Goal: Information Seeking & Learning: Learn about a topic

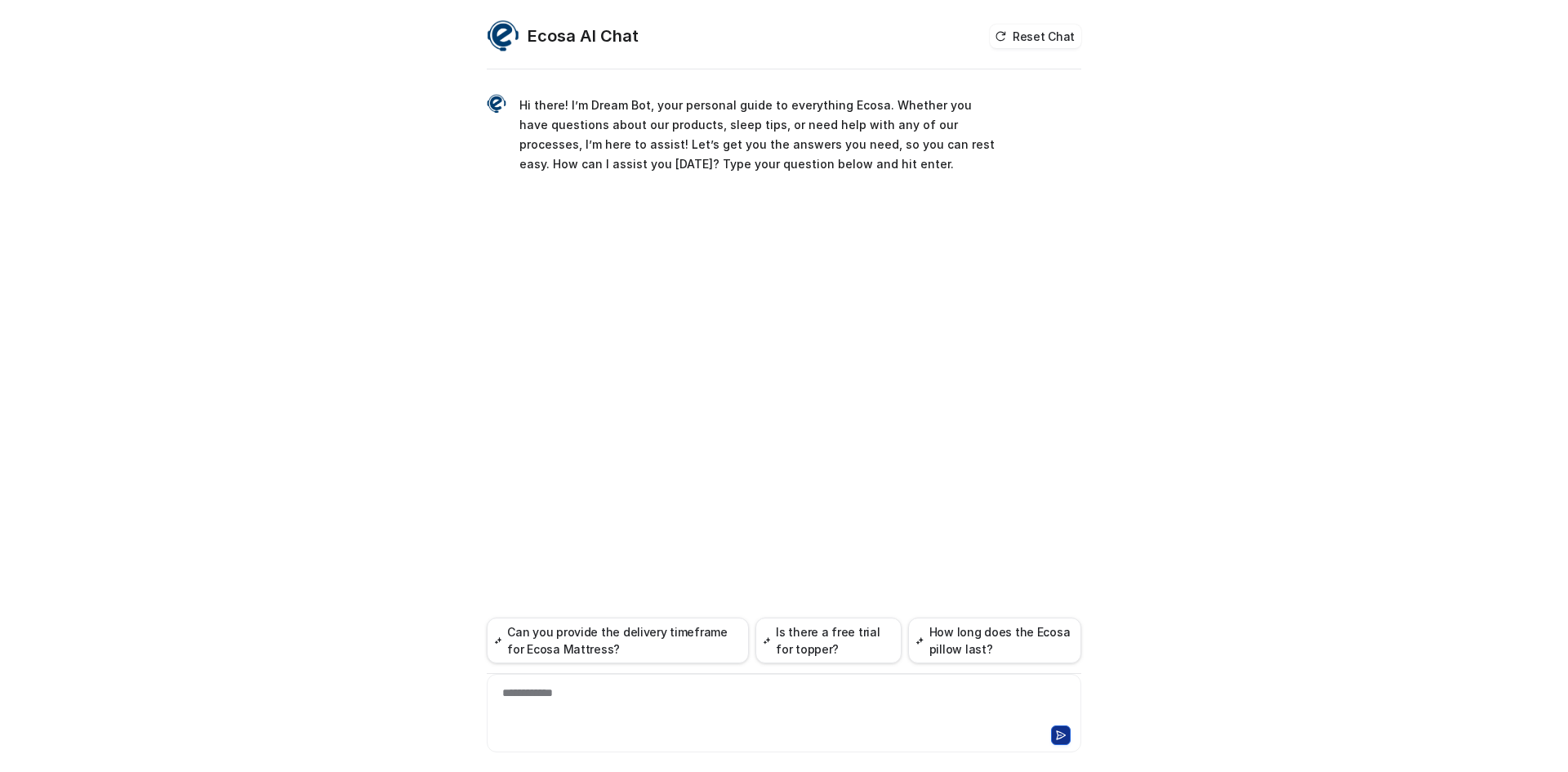
click at [687, 702] on div "**********" at bounding box center [784, 703] width 587 height 37
paste div
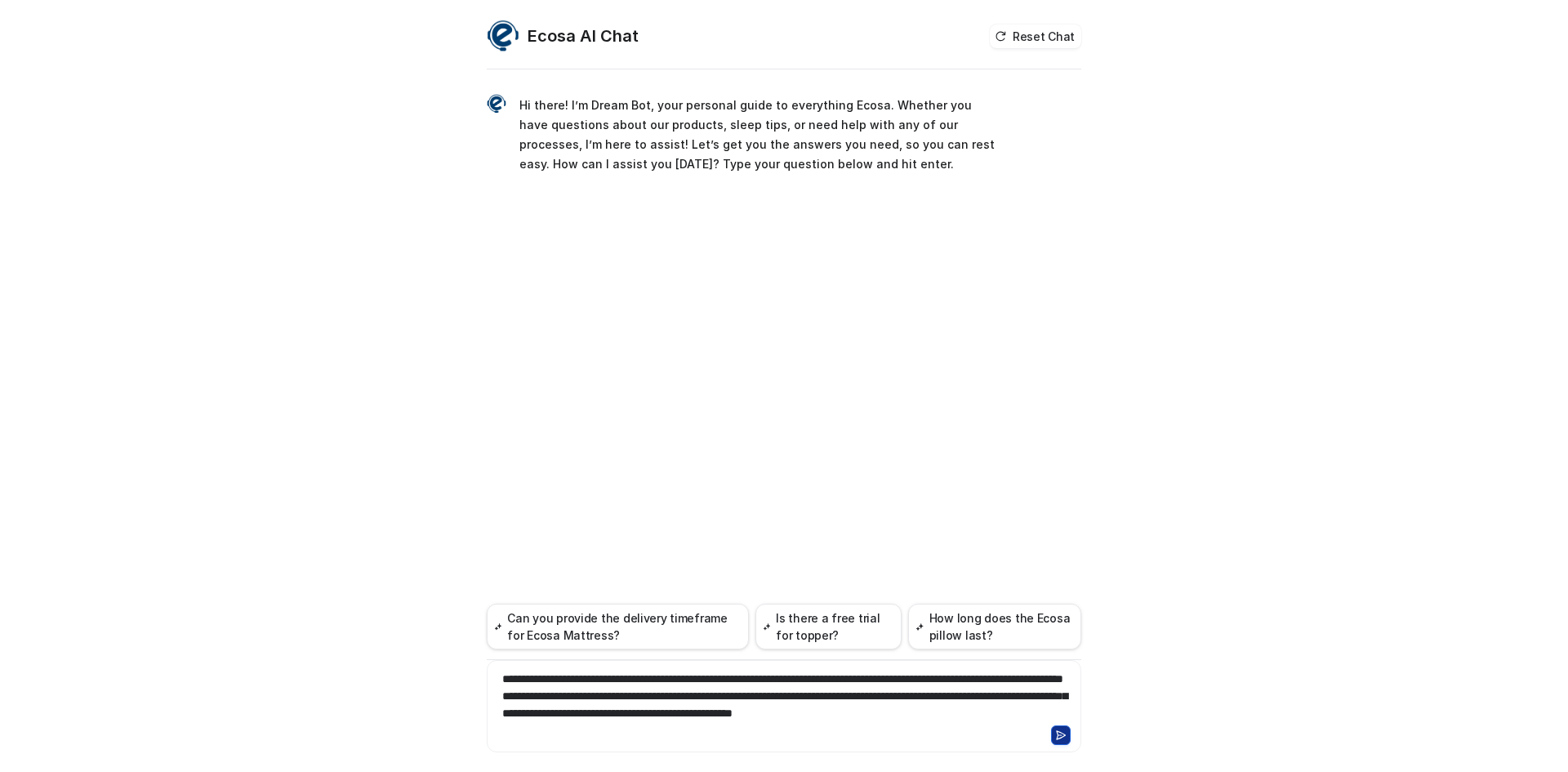
click at [1065, 737] on icon at bounding box center [1061, 735] width 12 height 12
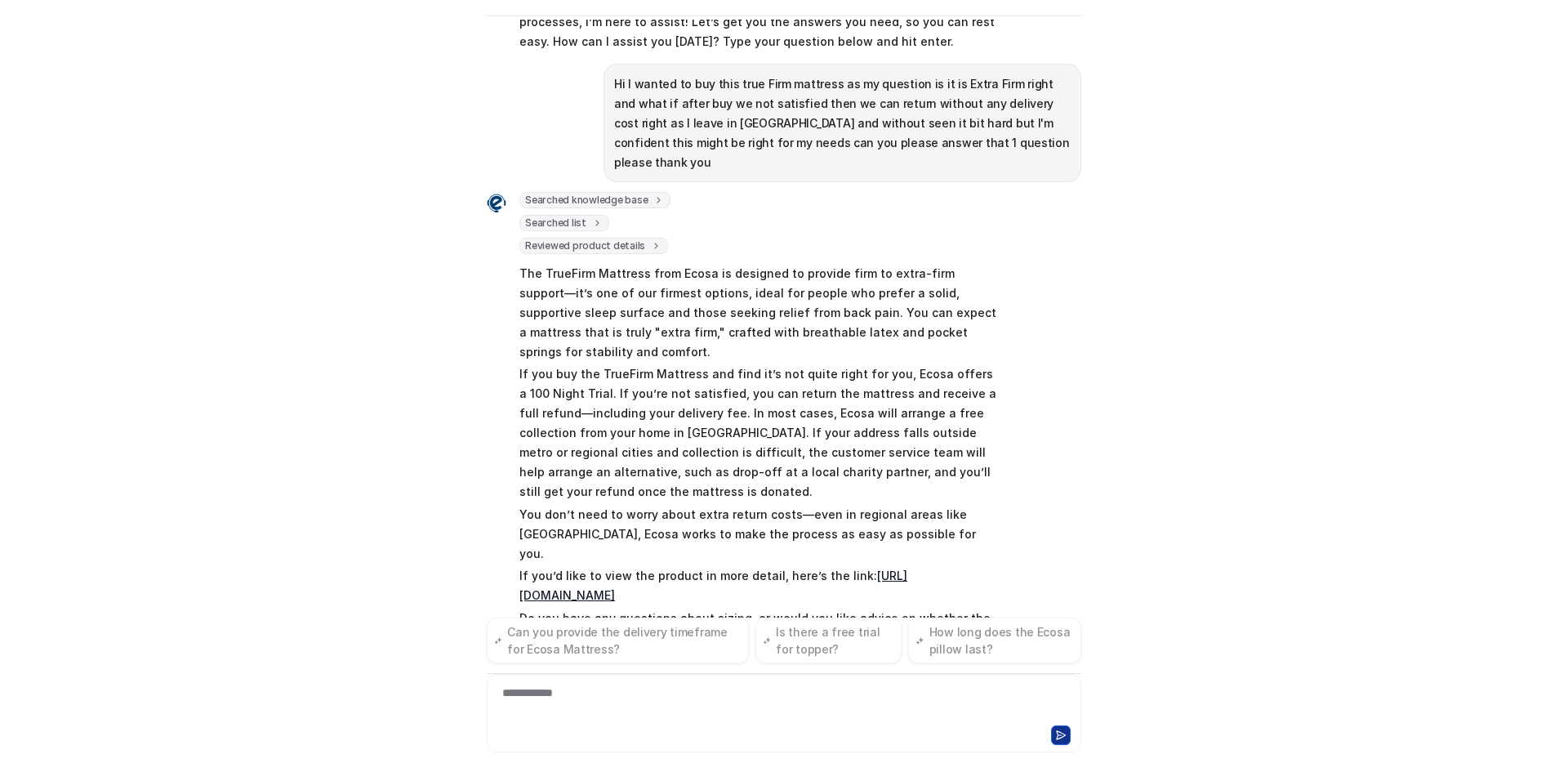
scroll to position [89, 0]
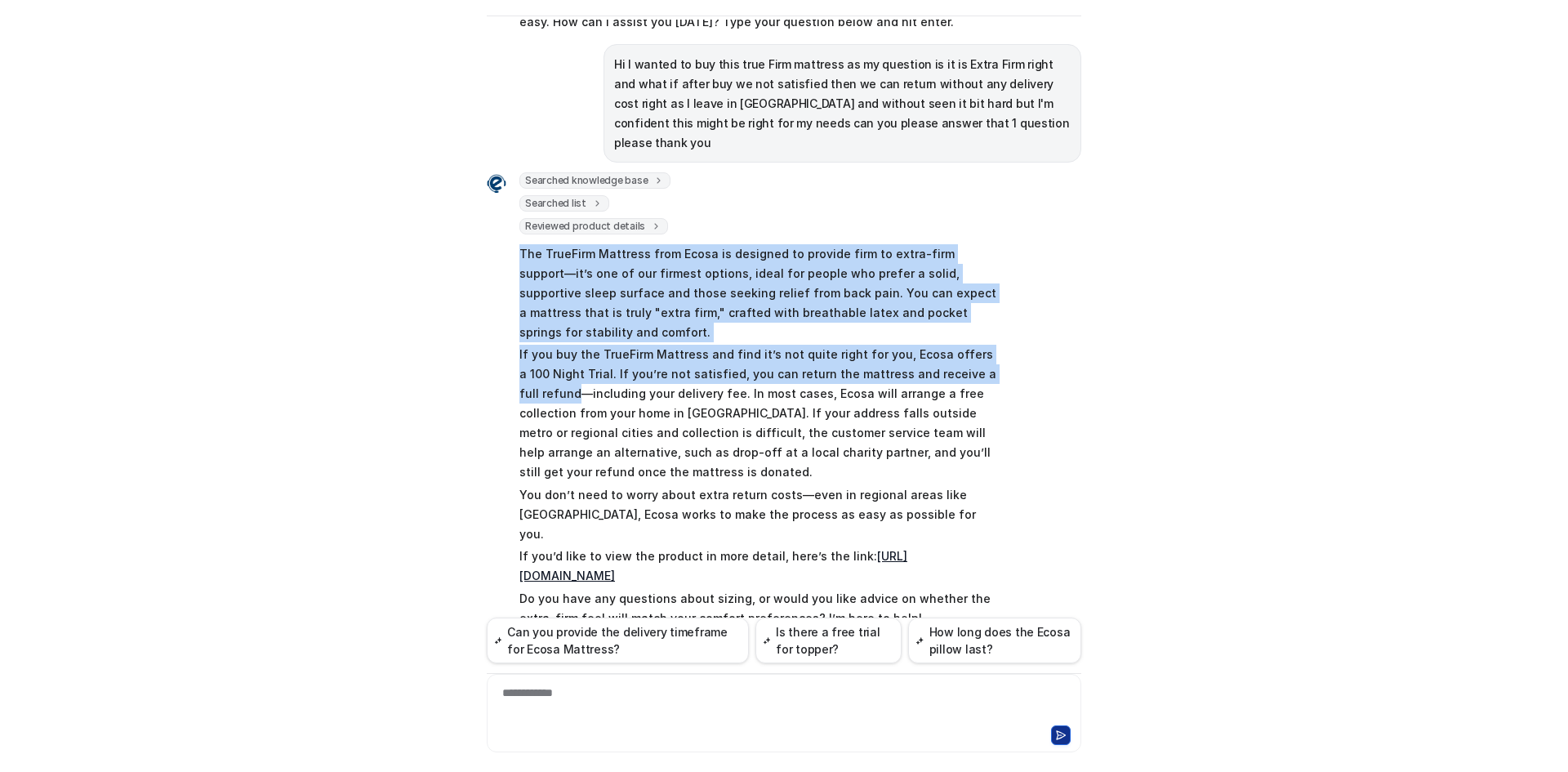
drag, startPoint x: 510, startPoint y: 230, endPoint x: 987, endPoint y: 337, distance: 488.9
click at [987, 337] on div "Searched knowledge base search_queries : [ "mattress return policy", "extra fir…" at bounding box center [742, 401] width 511 height 458
copy span "The TrueFirm Mattress from Ecosa is designed to provide firm to extra-firm supp…"
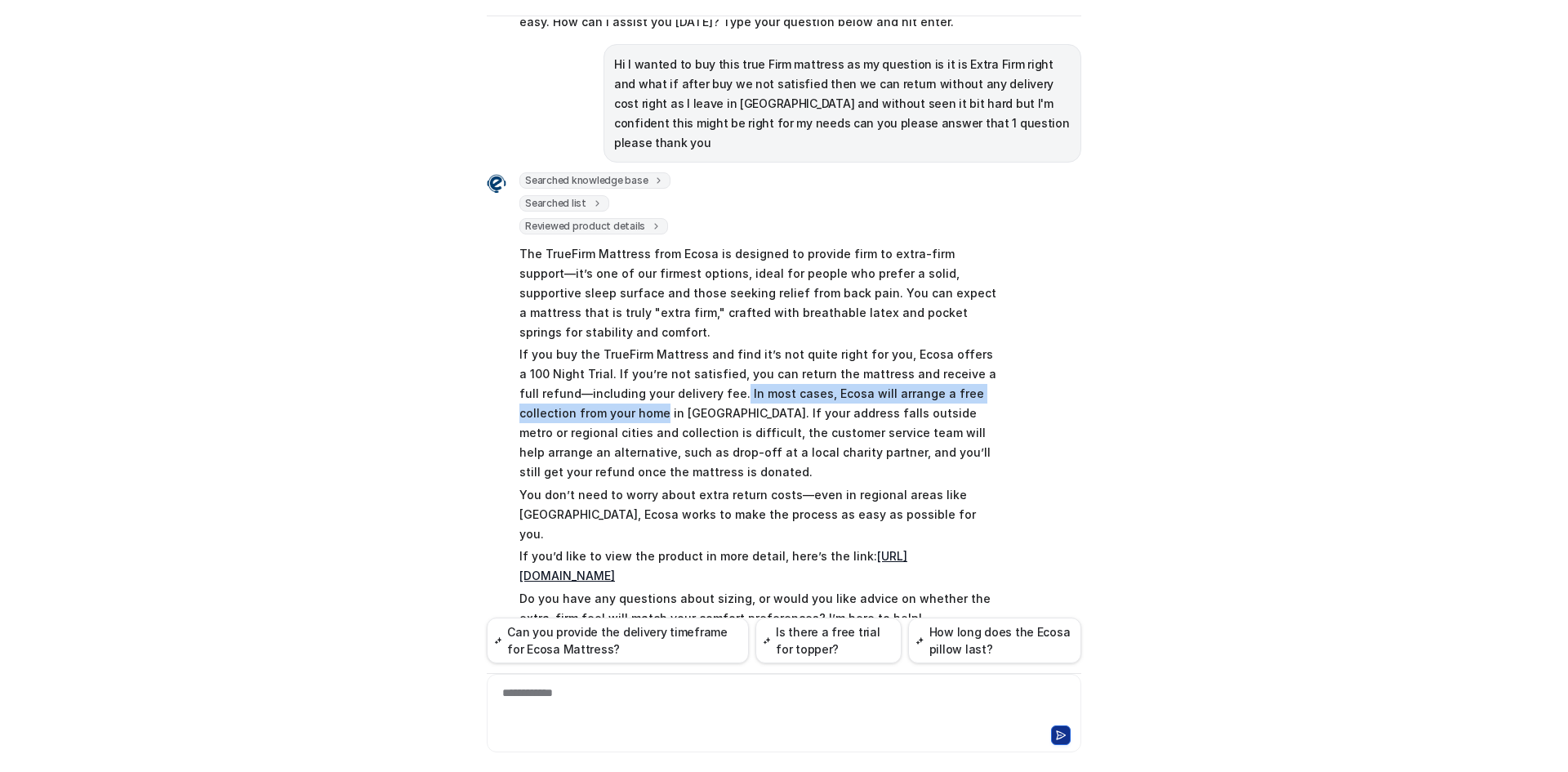
drag, startPoint x: 671, startPoint y: 350, endPoint x: 568, endPoint y: 375, distance: 106.0
click at [568, 375] on p "If you buy the TrueFirm Mattress and find it’s not quite right for you, Ecosa o…" at bounding box center [758, 413] width 478 height 137
copy p "In most cases, Ecosa will arrange a free collection from your home"
